Goal: Task Accomplishment & Management: Manage account settings

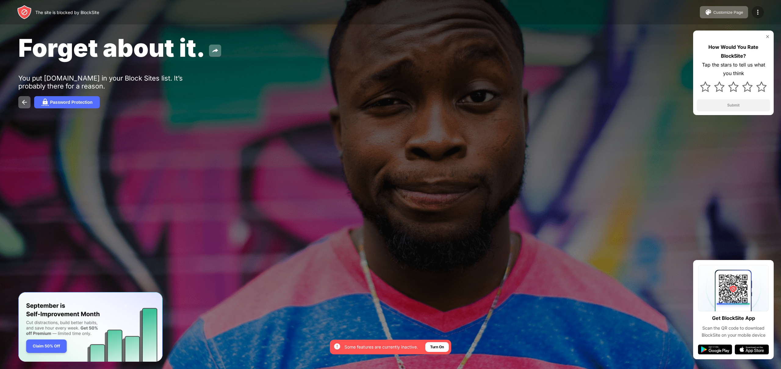
click at [755, 12] on img at bounding box center [757, 12] width 7 height 7
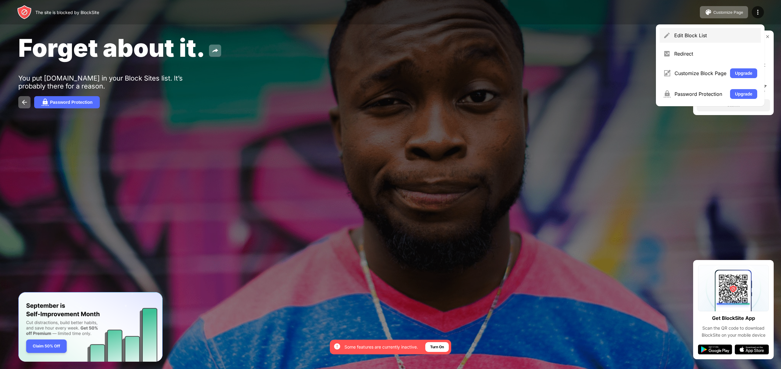
click at [683, 38] on div "Edit Block List" at bounding box center [715, 35] width 83 height 6
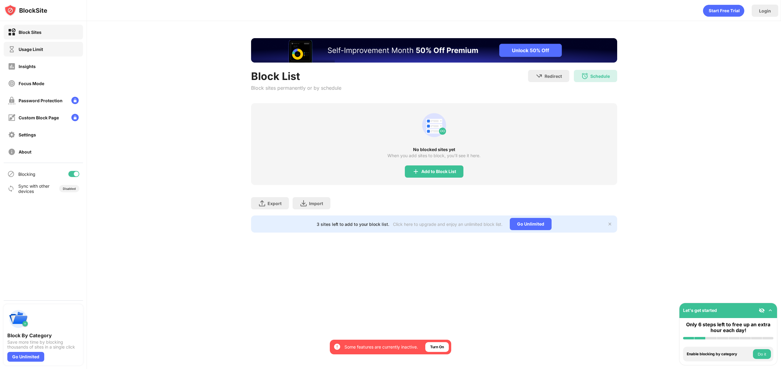
click at [22, 47] on div "Usage Limit" at bounding box center [31, 49] width 24 height 5
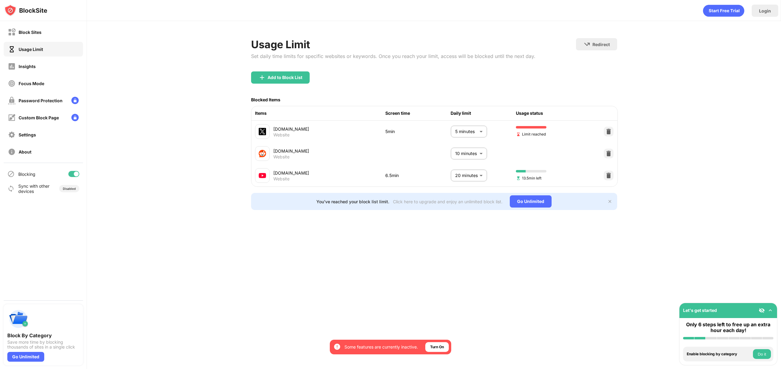
click at [464, 130] on body "By opting in, you ensure access to all the features and benefits that rely on t…" at bounding box center [390, 184] width 781 height 369
click at [459, 191] on p "15 minutes" at bounding box center [464, 194] width 31 height 7
type input "**"
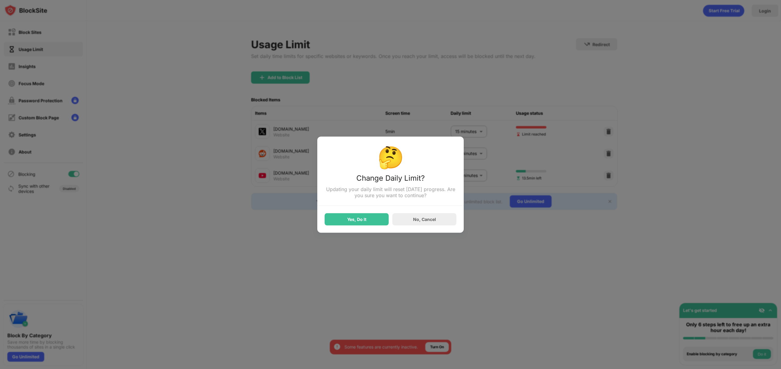
click at [373, 215] on div "Yes, Do It No, Cancel" at bounding box center [391, 216] width 132 height 20
drag, startPoint x: 371, startPoint y: 216, endPoint x: 367, endPoint y: 217, distance: 3.8
click at [371, 216] on div "Yes, Do It" at bounding box center [357, 219] width 64 height 12
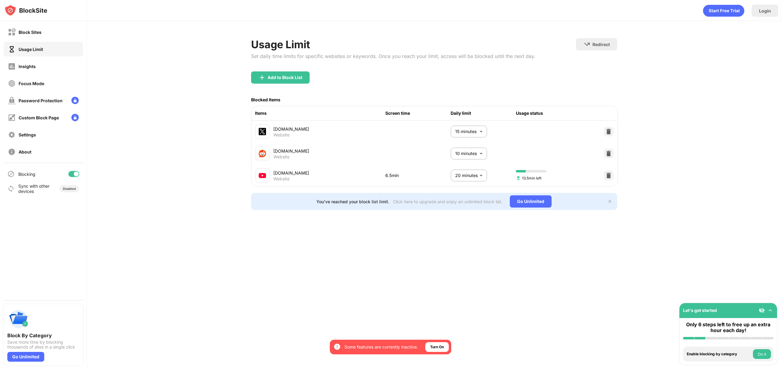
click at [174, 253] on div "Login Usage Limit Set daily time limits for specific websites or keywords. Once…" at bounding box center [434, 184] width 694 height 369
